Goal: Task Accomplishment & Management: Manage account settings

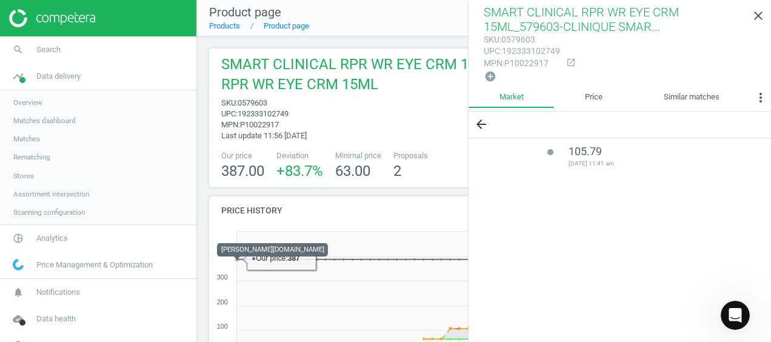
scroll to position [139, 559]
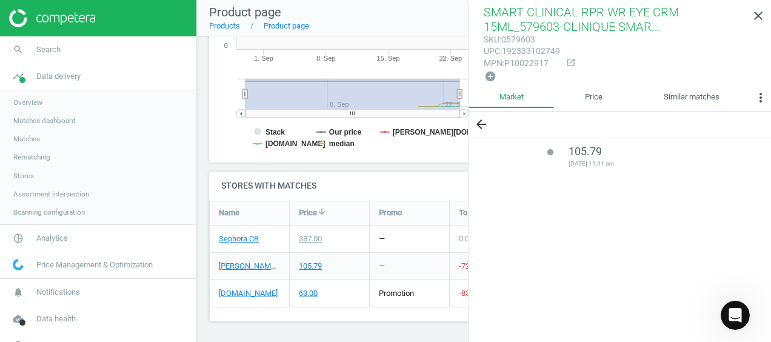
click at [27, 175] on span "Stores" at bounding box center [23, 176] width 21 height 10
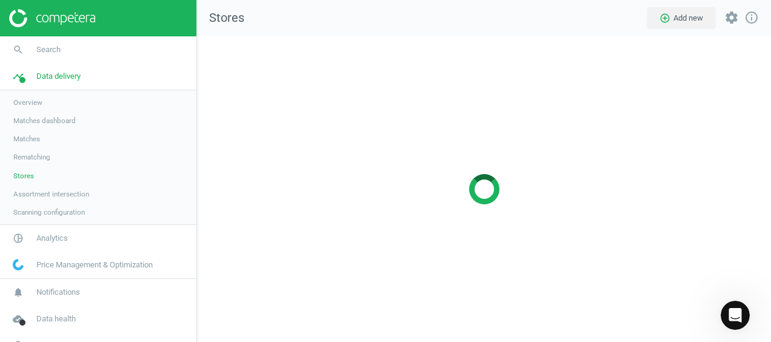
scroll to position [323, 592]
click at [31, 174] on span "Stores" at bounding box center [23, 176] width 21 height 10
click at [27, 75] on icon "timeline" at bounding box center [18, 76] width 23 height 23
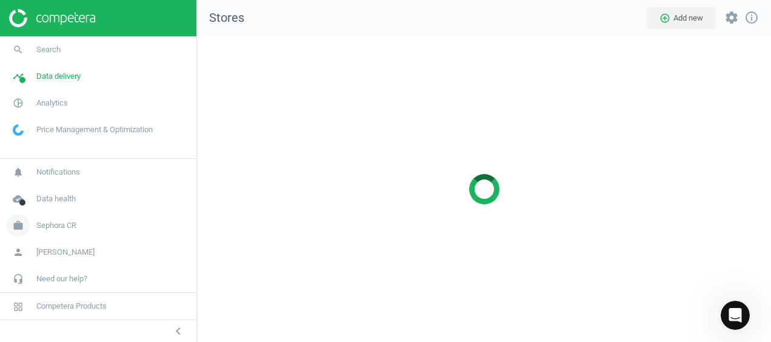
click at [16, 228] on icon "work" at bounding box center [18, 225] width 23 height 23
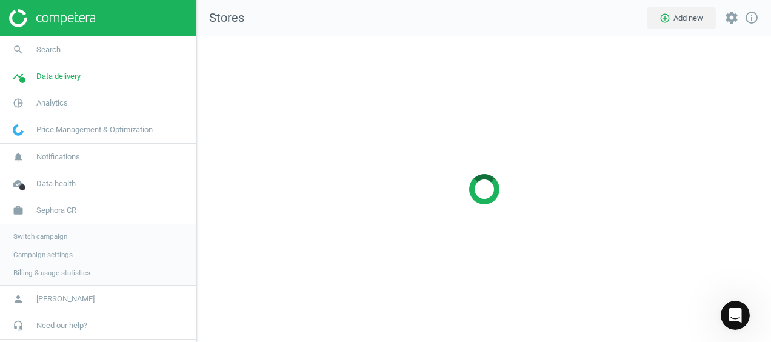
click at [33, 234] on span "Switch campaign" at bounding box center [40, 236] width 54 height 10
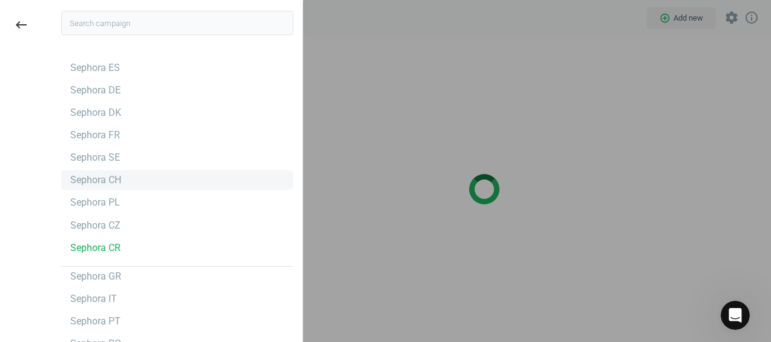
scroll to position [38, 0]
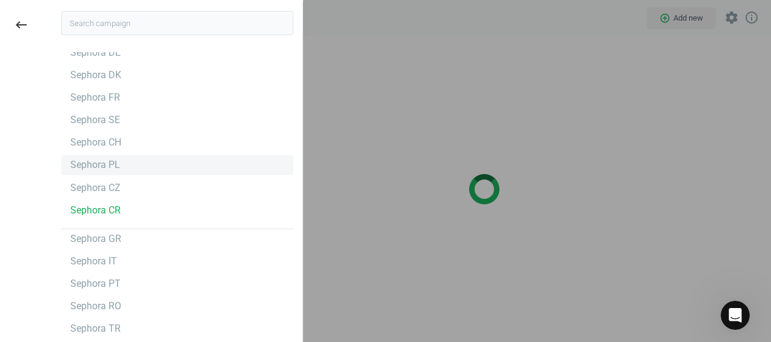
click at [102, 161] on div "Sephora PL" at bounding box center [95, 164] width 50 height 13
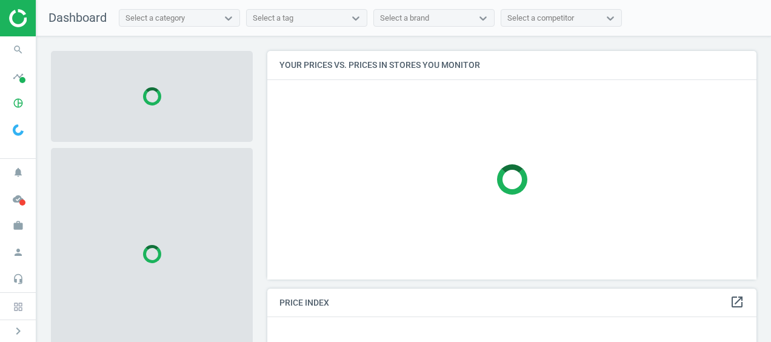
scroll to position [246, 498]
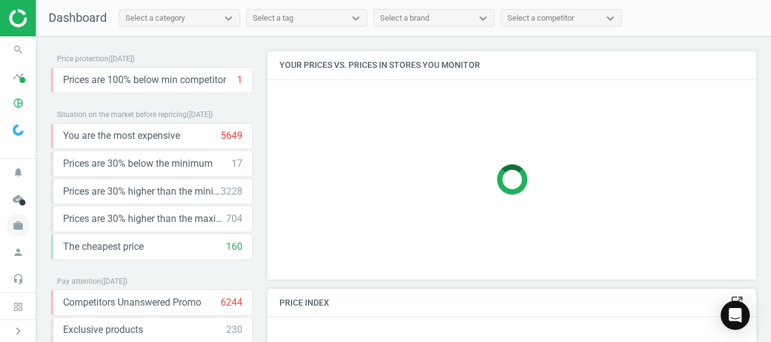
click at [16, 225] on icon "work" at bounding box center [18, 225] width 23 height 23
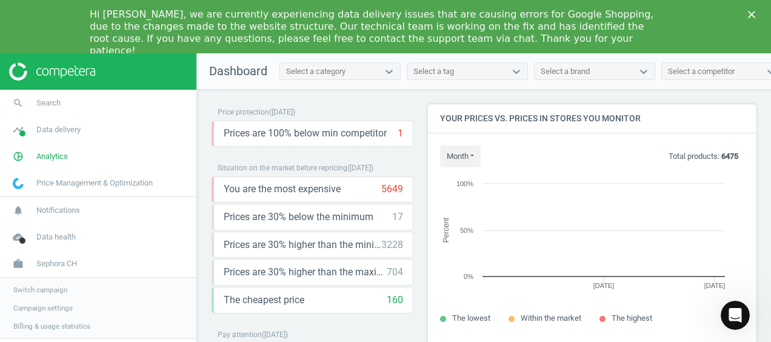
scroll to position [258, 337]
click at [45, 291] on span "Switch campaign" at bounding box center [40, 290] width 54 height 10
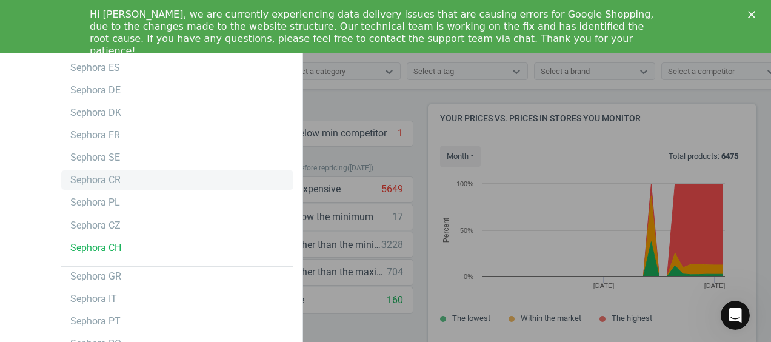
click at [96, 179] on div "Sephora CR" at bounding box center [95, 179] width 50 height 13
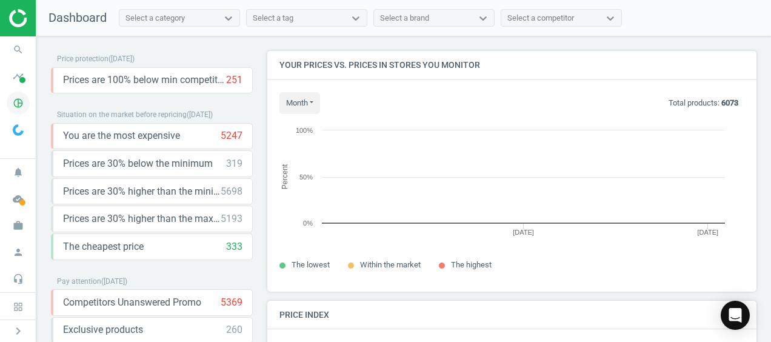
scroll to position [6, 6]
click at [13, 100] on icon "pie_chart_outlined" at bounding box center [18, 102] width 23 height 23
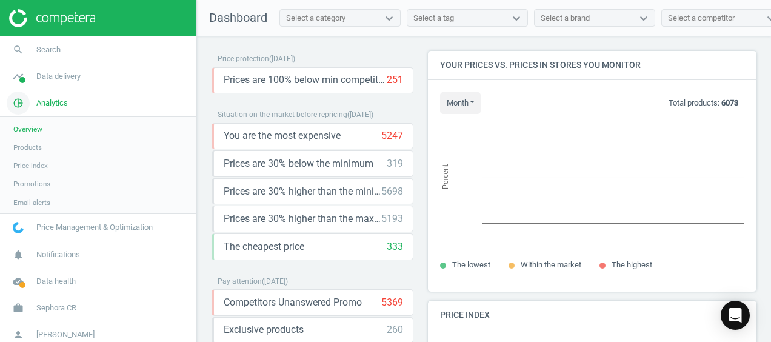
scroll to position [297, 337]
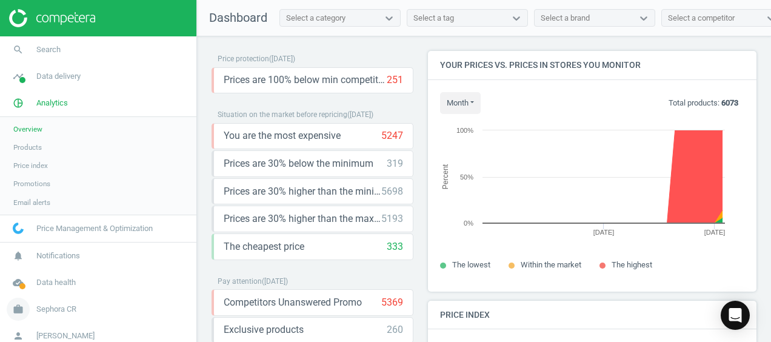
click at [18, 313] on icon "work" at bounding box center [18, 308] width 23 height 23
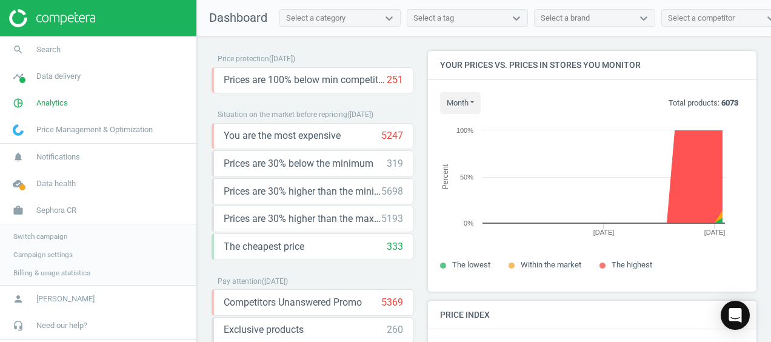
click at [40, 239] on span "Switch campaign" at bounding box center [40, 236] width 54 height 10
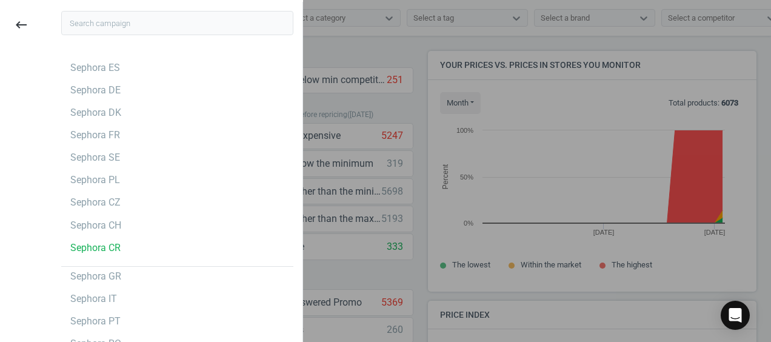
scroll to position [38, 0]
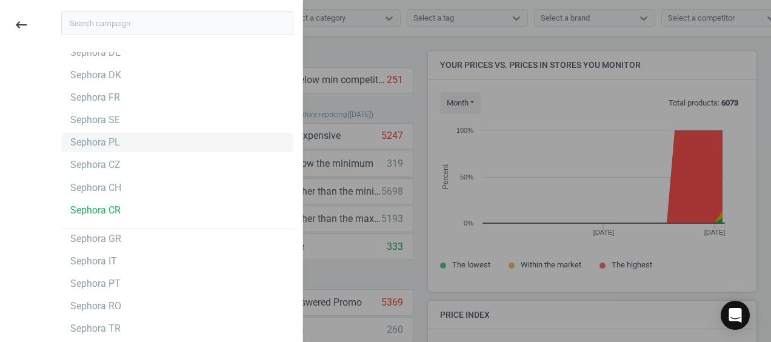
click at [103, 147] on div "Sephora PL" at bounding box center [95, 142] width 50 height 13
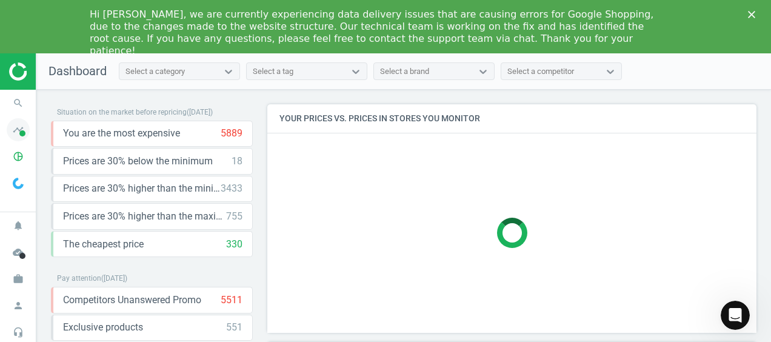
click at [15, 130] on icon "timeline" at bounding box center [18, 129] width 23 height 23
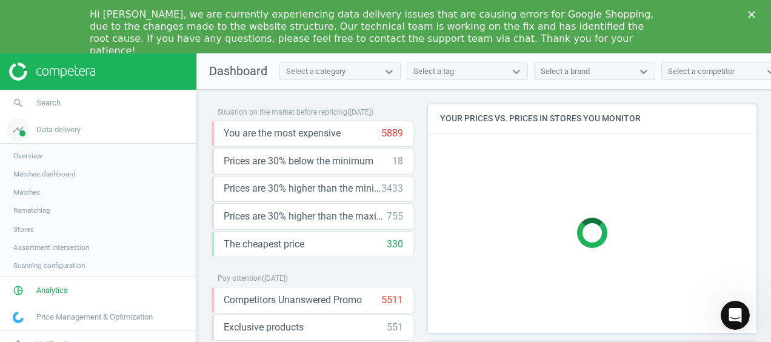
scroll to position [6, 6]
click at [23, 231] on span "Stores" at bounding box center [23, 229] width 21 height 10
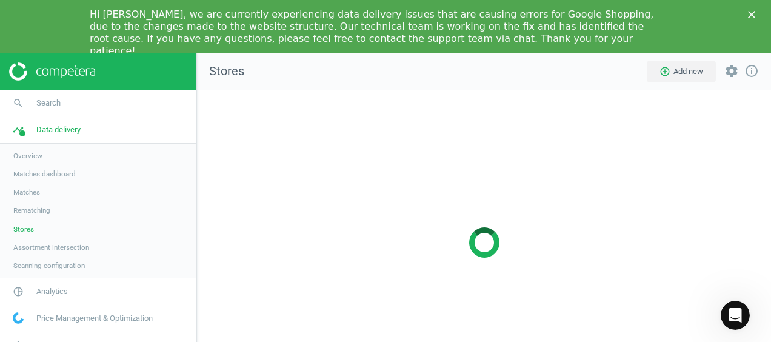
scroll to position [323, 592]
